Goal: Transaction & Acquisition: Purchase product/service

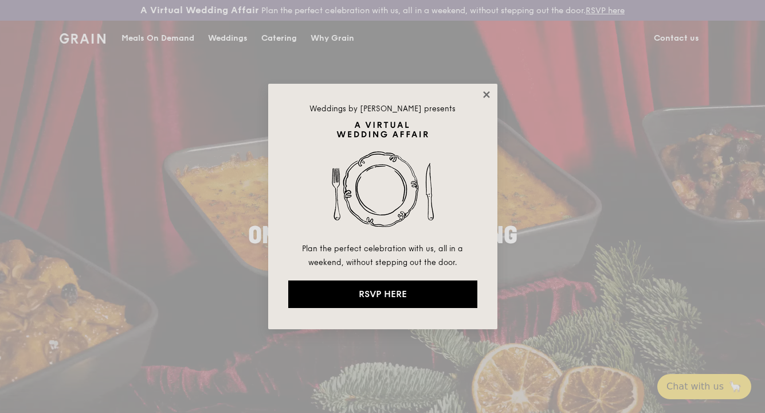
click at [485, 91] on icon at bounding box center [486, 94] width 10 height 10
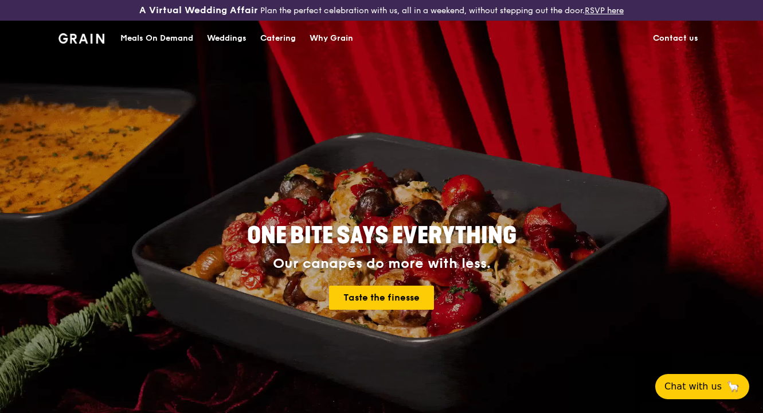
click at [176, 37] on div "Meals On Demand" at bounding box center [156, 38] width 73 height 34
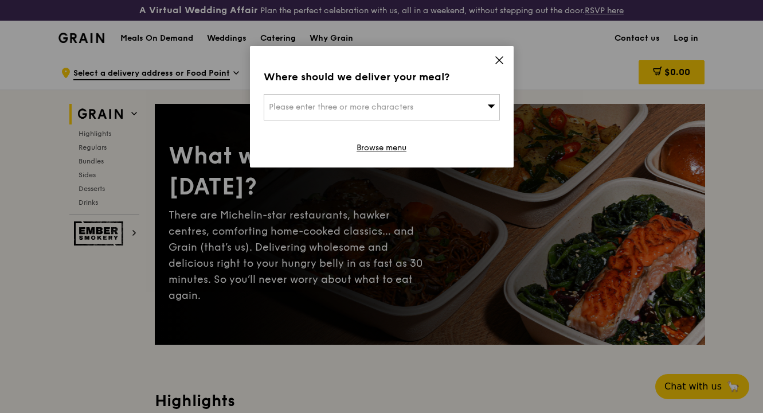
click at [409, 103] on span "Please enter three or more characters" at bounding box center [341, 107] width 144 height 10
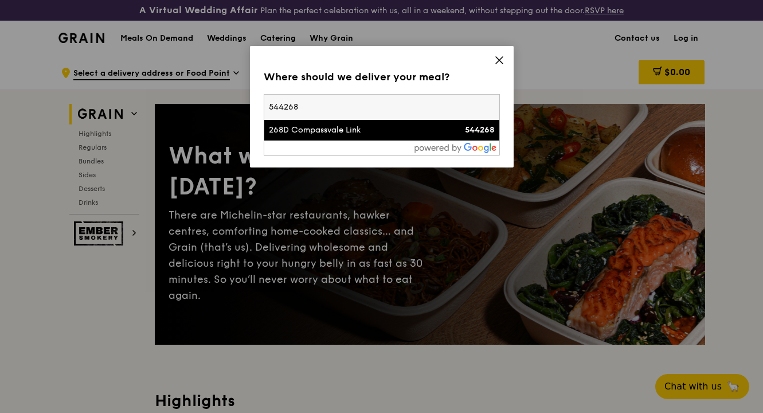
type input "544268"
click at [362, 135] on div "268D Compassvale Link" at bounding box center [354, 129] width 170 height 11
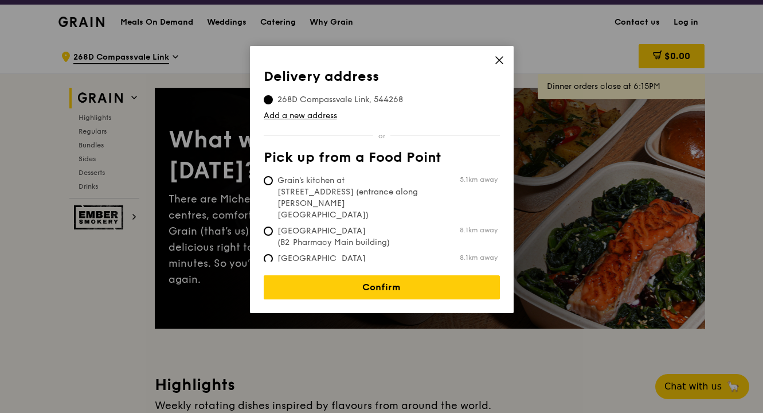
scroll to position [21, 0]
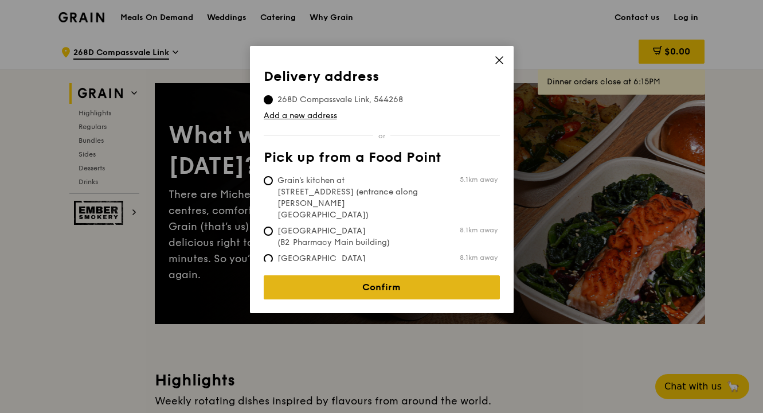
click at [330, 277] on link "Confirm" at bounding box center [382, 287] width 236 height 24
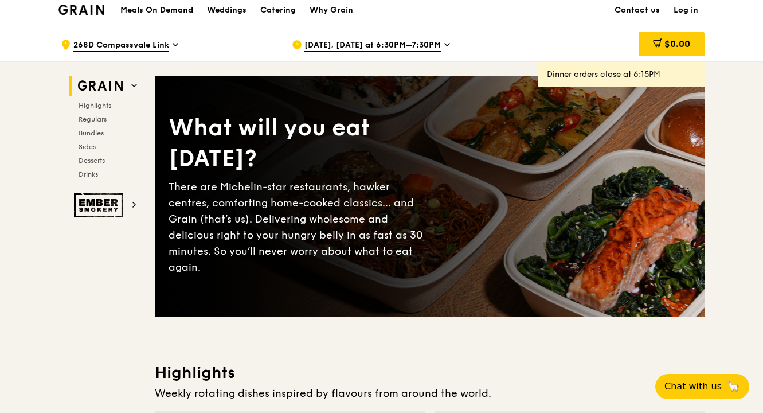
scroll to position [32, 0]
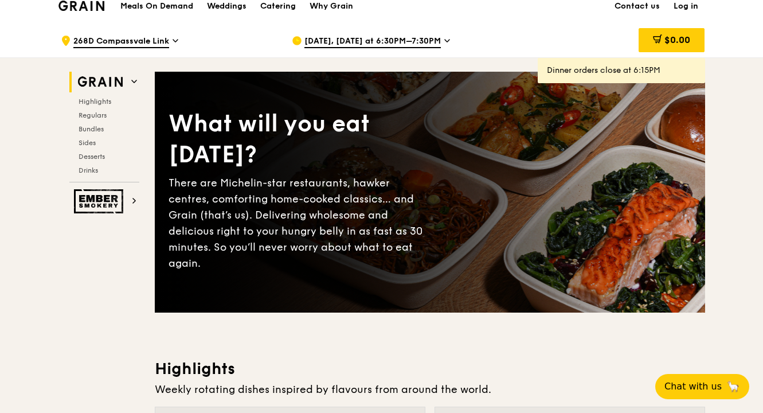
click at [426, 38] on span "[DATE], [DATE] at 6:30PM–7:30PM" at bounding box center [372, 42] width 136 height 13
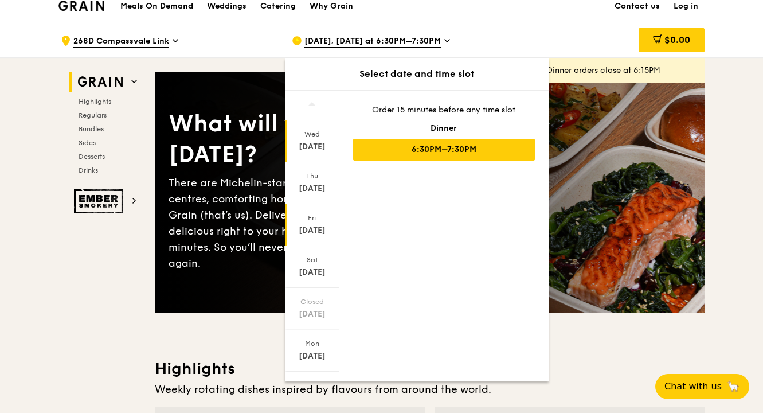
click at [303, 228] on div "[DATE]" at bounding box center [312, 230] width 51 height 11
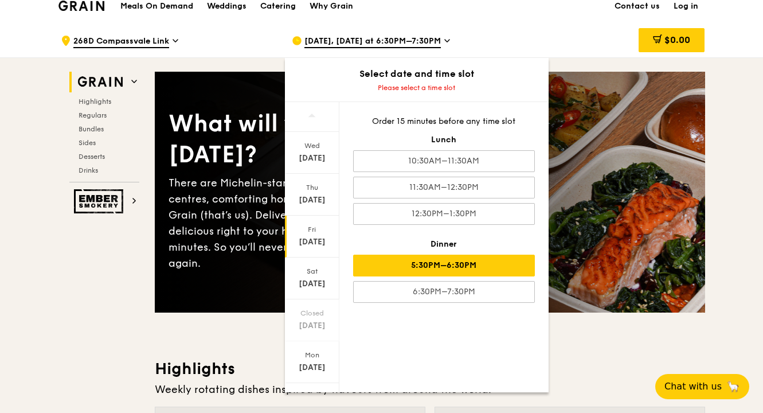
click at [407, 268] on div "5:30PM–6:30PM" at bounding box center [444, 265] width 182 height 22
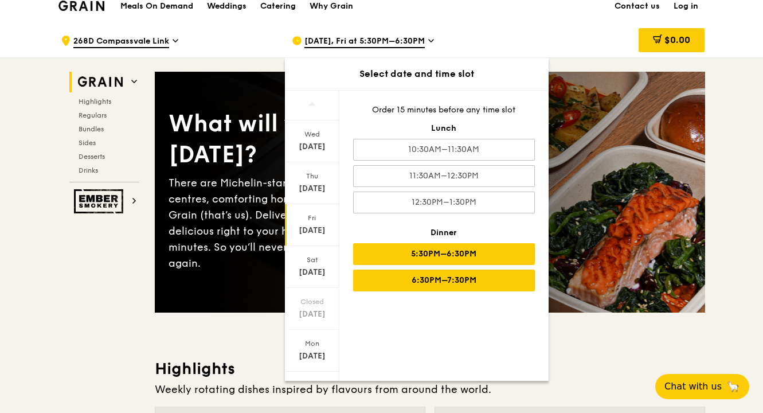
click at [499, 279] on div "6:30PM–7:30PM" at bounding box center [444, 280] width 182 height 22
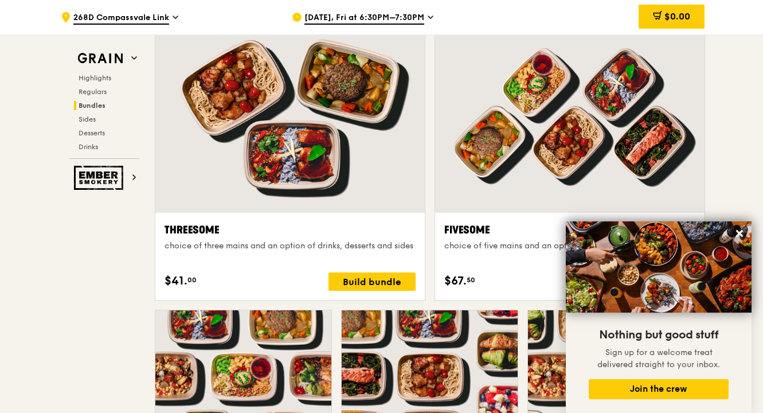
scroll to position [2041, 0]
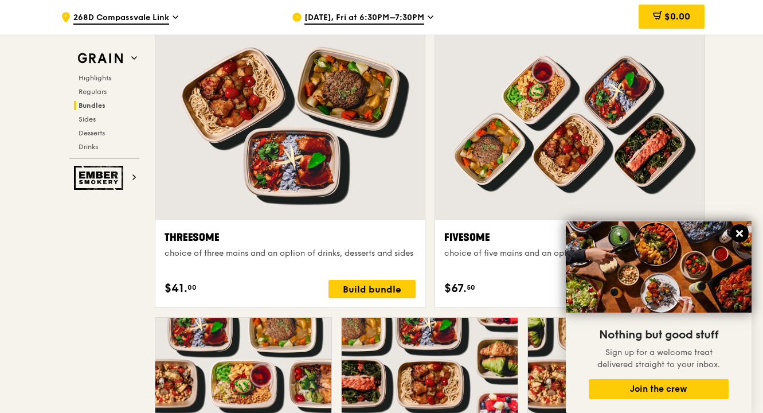
click at [739, 227] on button at bounding box center [739, 233] width 18 height 18
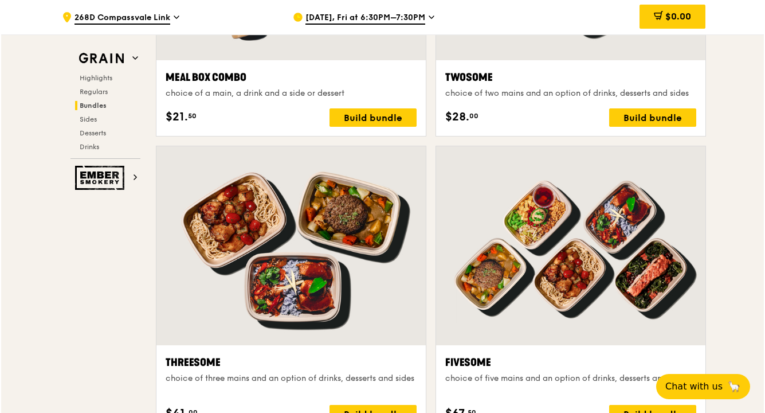
scroll to position [2013, 0]
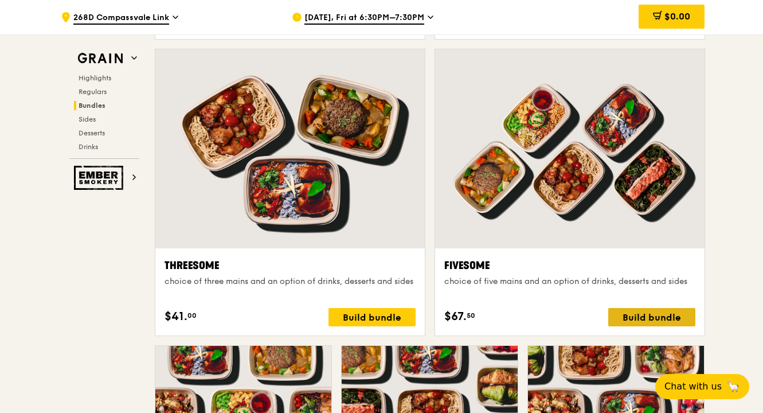
click at [628, 308] on div "Build bundle" at bounding box center [651, 317] width 87 height 18
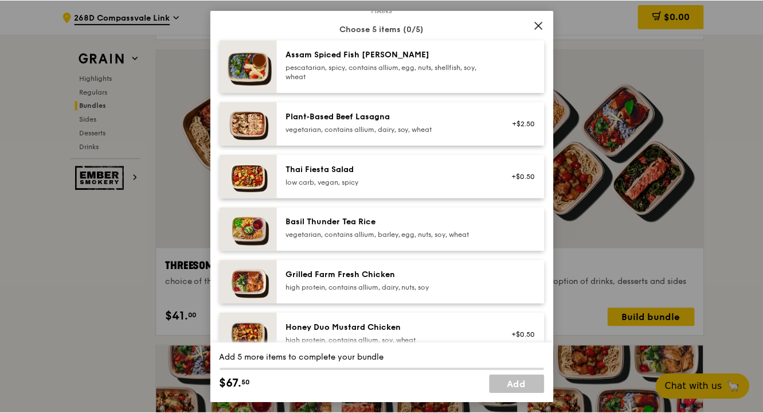
scroll to position [0, 0]
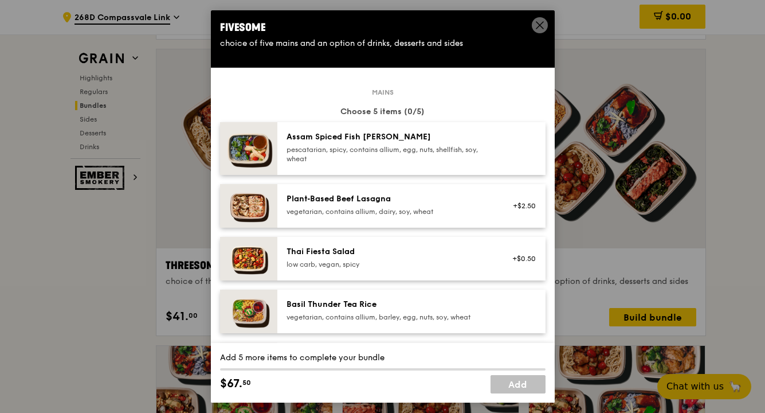
click at [538, 30] on icon at bounding box center [540, 25] width 10 height 10
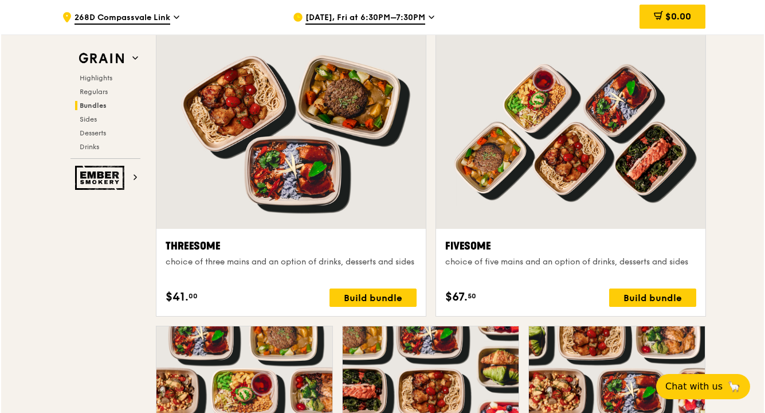
scroll to position [2030, 0]
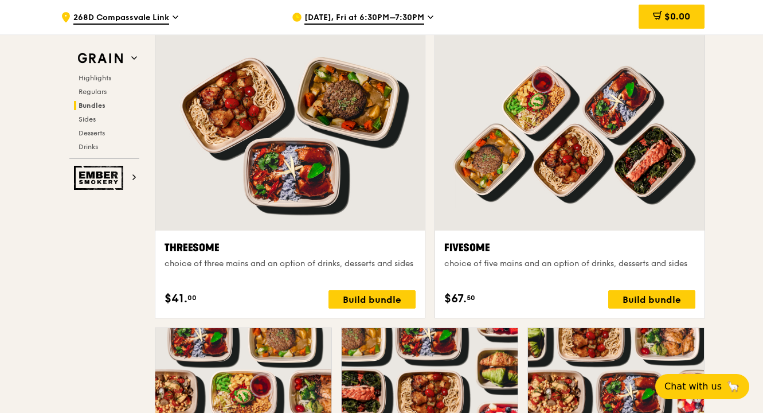
click at [300, 186] on div at bounding box center [289, 131] width 269 height 199
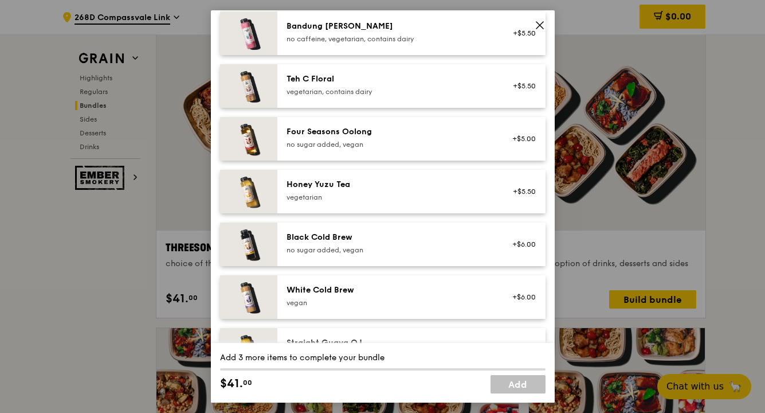
scroll to position [1378, 0]
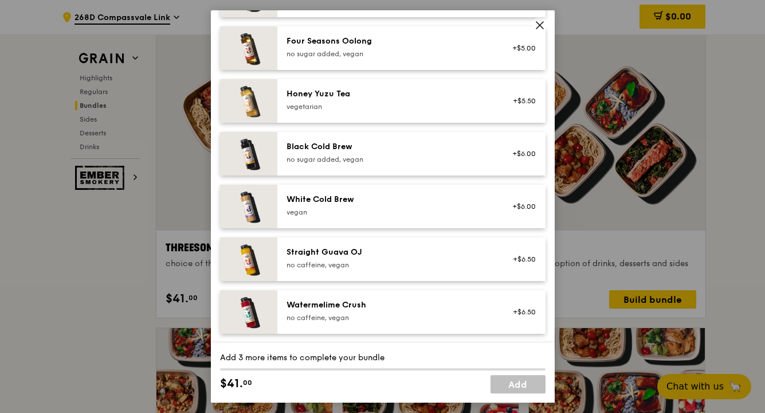
click at [40, 305] on div "Threesome choice of three mains and an option of drinks, desserts and sides Mai…" at bounding box center [382, 206] width 765 height 413
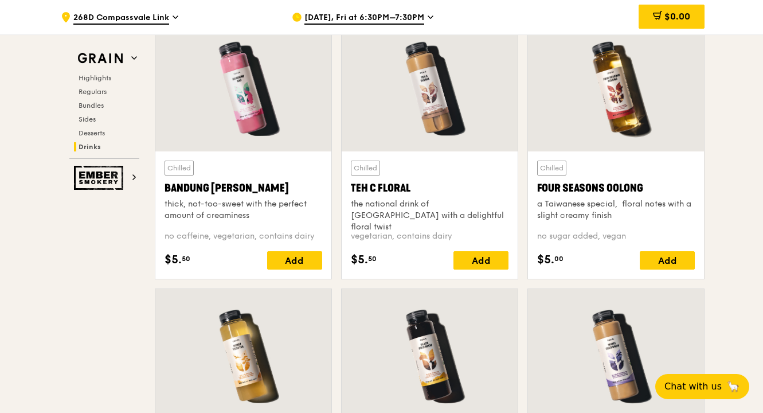
scroll to position [4066, 0]
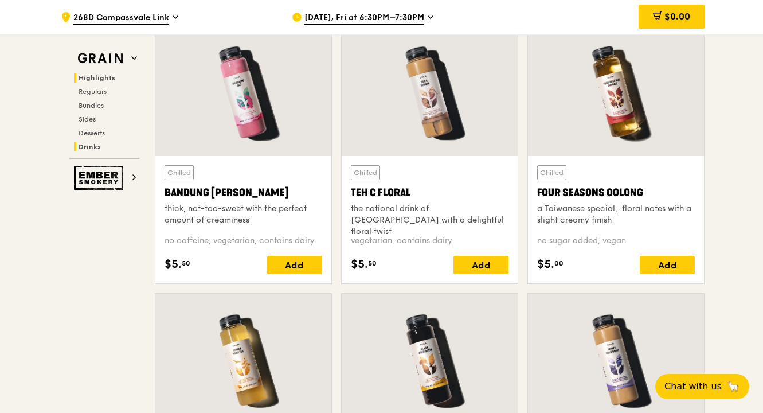
click at [101, 80] on span "Highlights" at bounding box center [97, 78] width 37 height 8
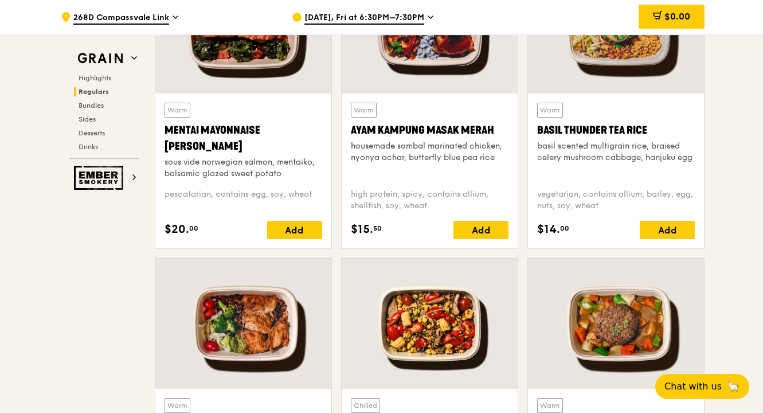
scroll to position [1130, 0]
